Goal: Find contact information: Find contact information

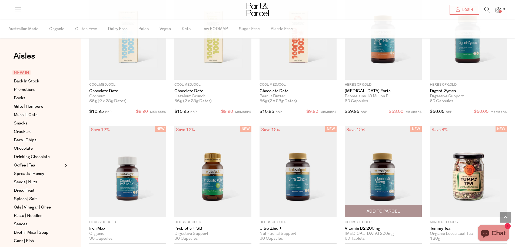
scroll to position [595, 0]
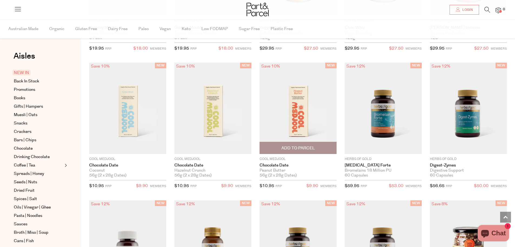
click at [299, 99] on img at bounding box center [298, 108] width 77 height 91
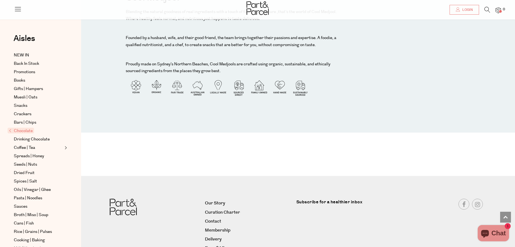
scroll to position [643, 0]
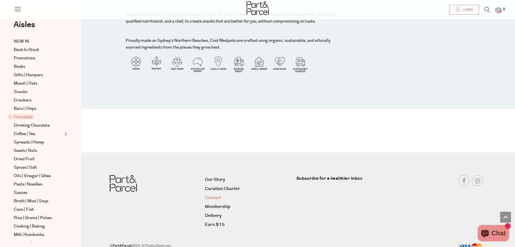
click at [218, 194] on link "Contact" at bounding box center [248, 197] width 87 height 7
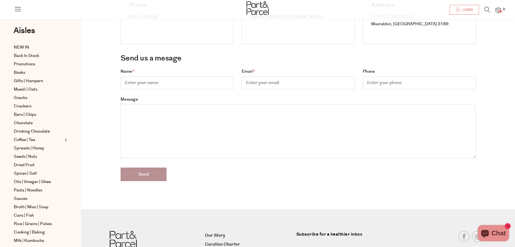
scroll to position [27, 0]
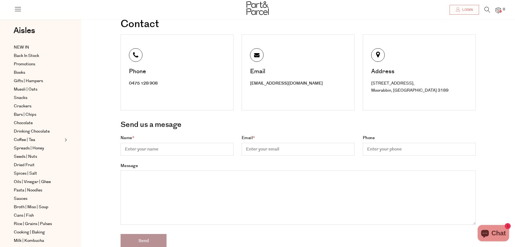
drag, startPoint x: 421, startPoint y: 90, endPoint x: 371, endPoint y: 86, distance: 50.5
click at [371, 86] on div "Address [STREET_ADDRESS]" at bounding box center [419, 72] width 113 height 76
copy div "[STREET_ADDRESS]"
